Goal: Navigation & Orientation: Find specific page/section

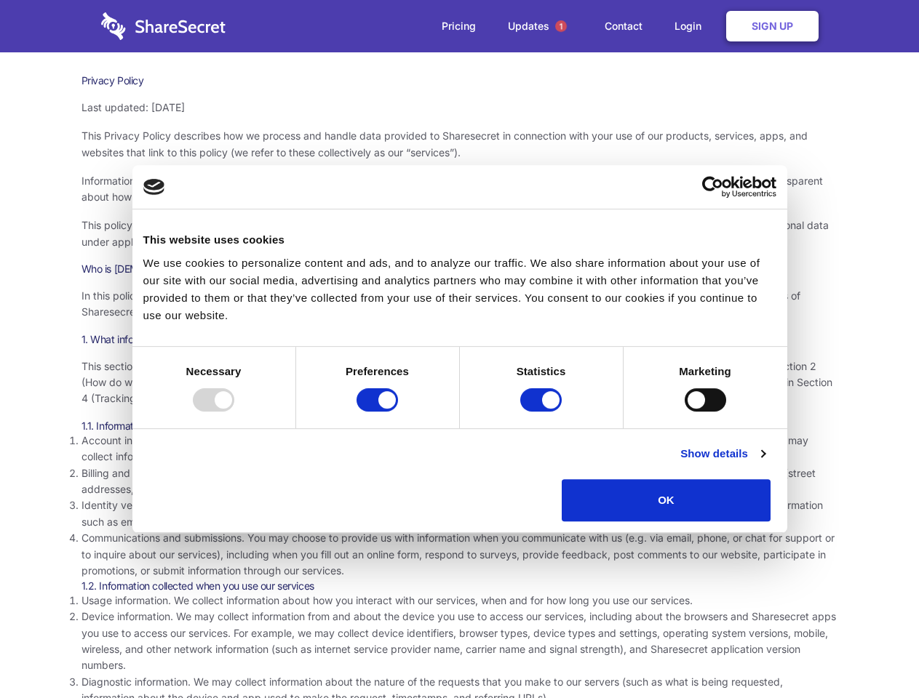
click at [234, 412] on div at bounding box center [213, 400] width 41 height 23
click at [398, 412] on input "Preferences" at bounding box center [376, 400] width 41 height 23
checkbox input "false"
click at [543, 412] on input "Statistics" at bounding box center [540, 400] width 41 height 23
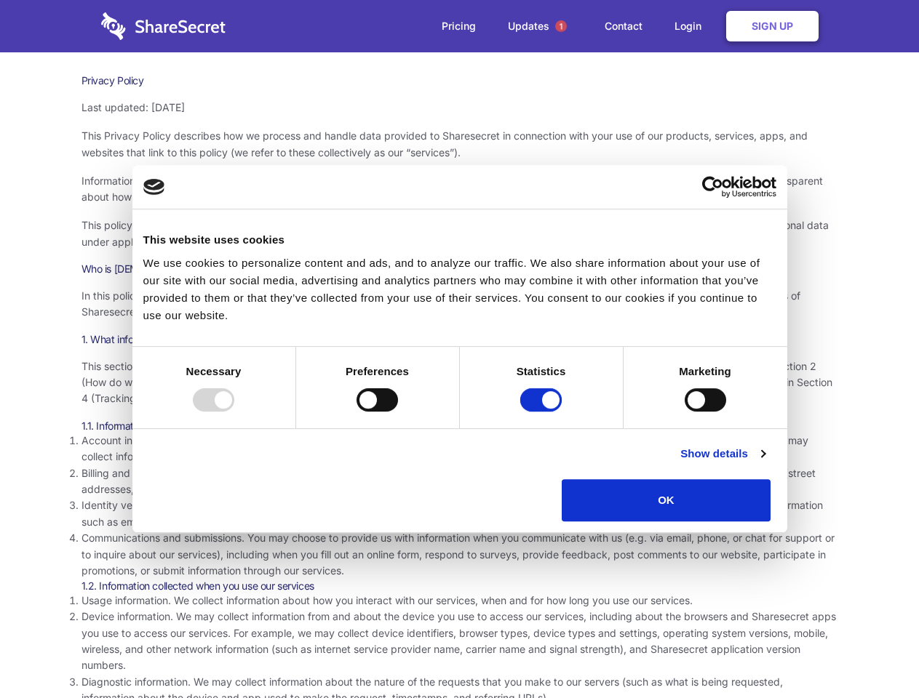
checkbox input "false"
click at [685, 412] on input "Marketing" at bounding box center [705, 400] width 41 height 23
checkbox input "true"
click at [765, 463] on link "Show details" at bounding box center [722, 453] width 84 height 17
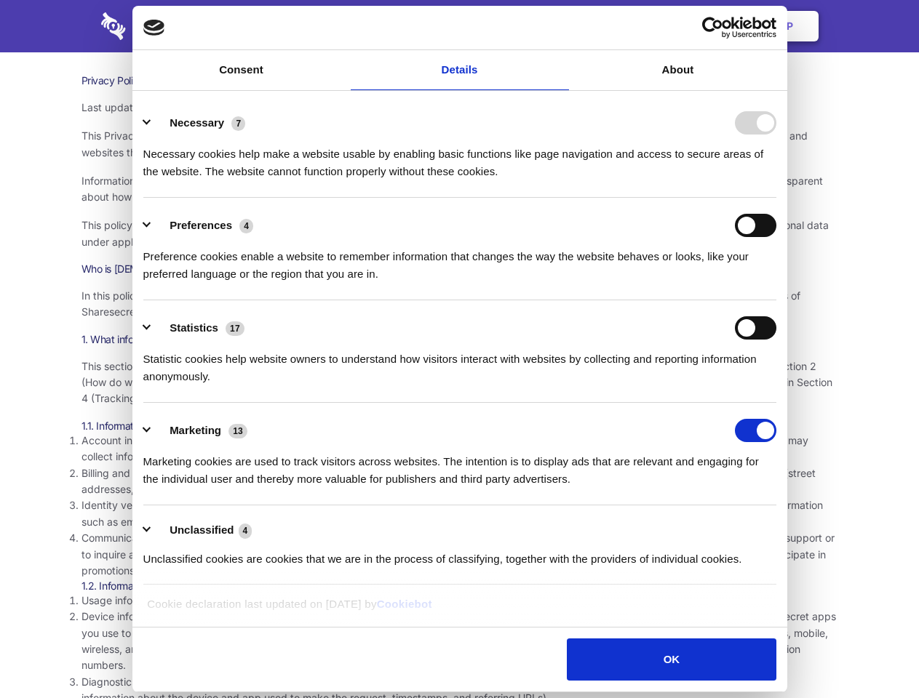
click at [776, 198] on li "Necessary 7 Necessary cookies help make a website usable by enabling basic func…" at bounding box center [459, 146] width 633 height 103
click at [560, 26] on span "1" at bounding box center [561, 26] width 12 height 12
